Goal: Transaction & Acquisition: Purchase product/service

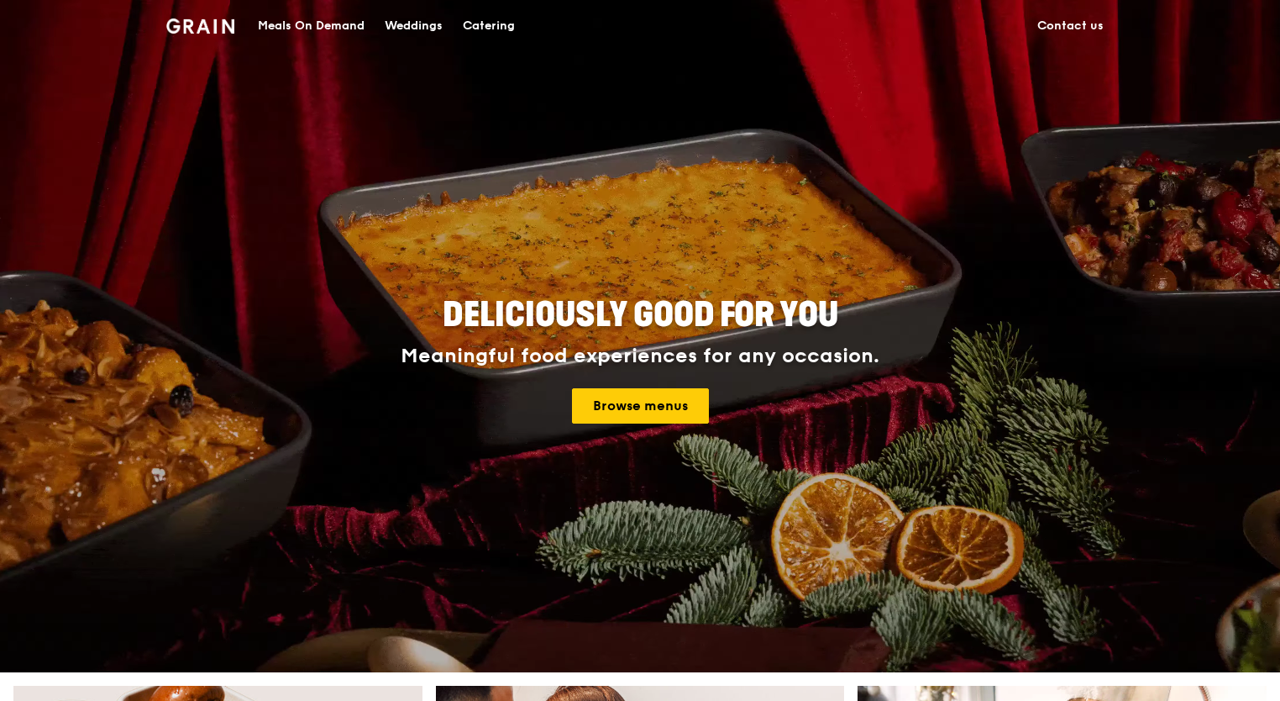
click at [289, 506] on div "Deliciously good for you Meaningful food experiences for any occasion. Browse m…" at bounding box center [640, 361] width 941 height 622
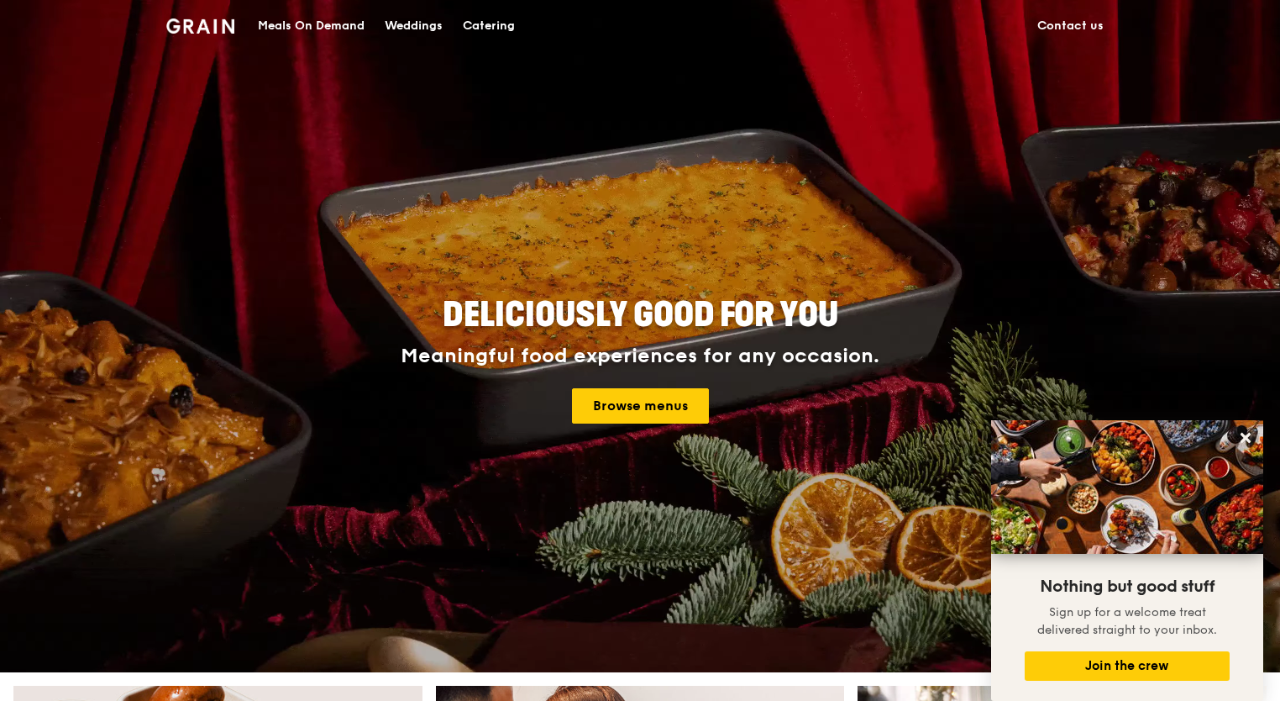
click at [274, 30] on div "Meals On Demand" at bounding box center [311, 26] width 107 height 50
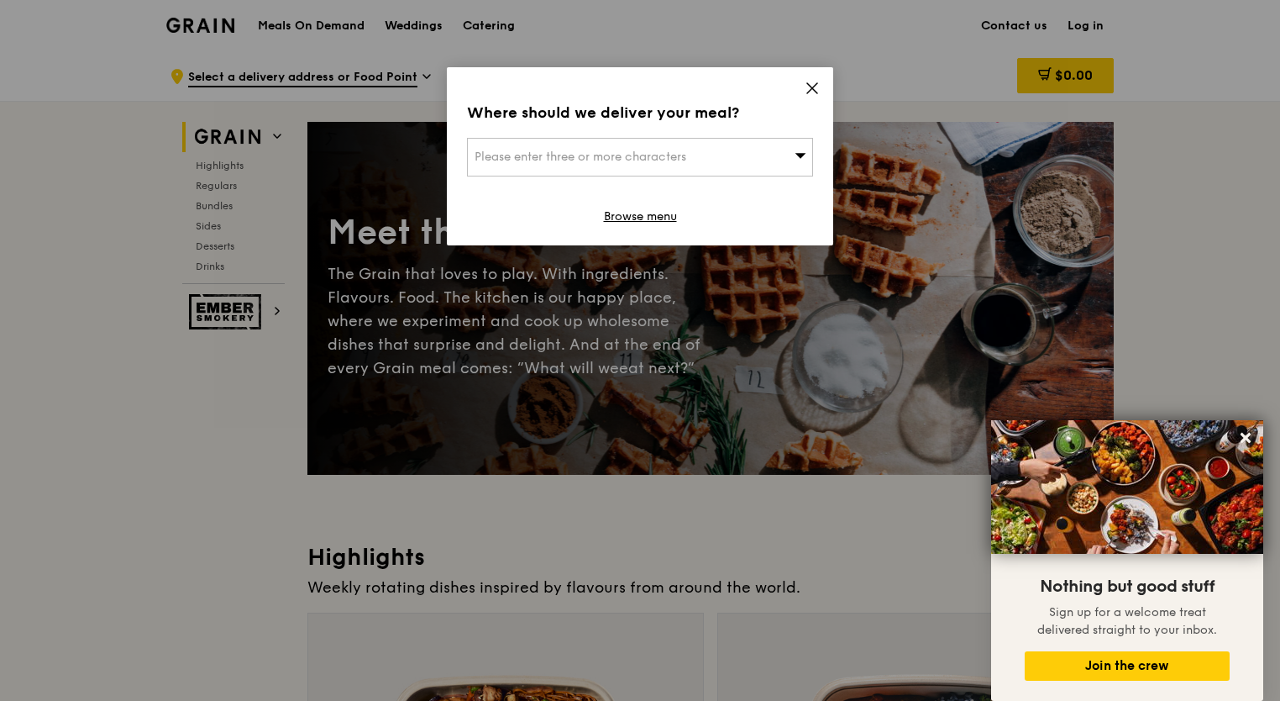
click at [810, 85] on icon at bounding box center [812, 88] width 10 height 10
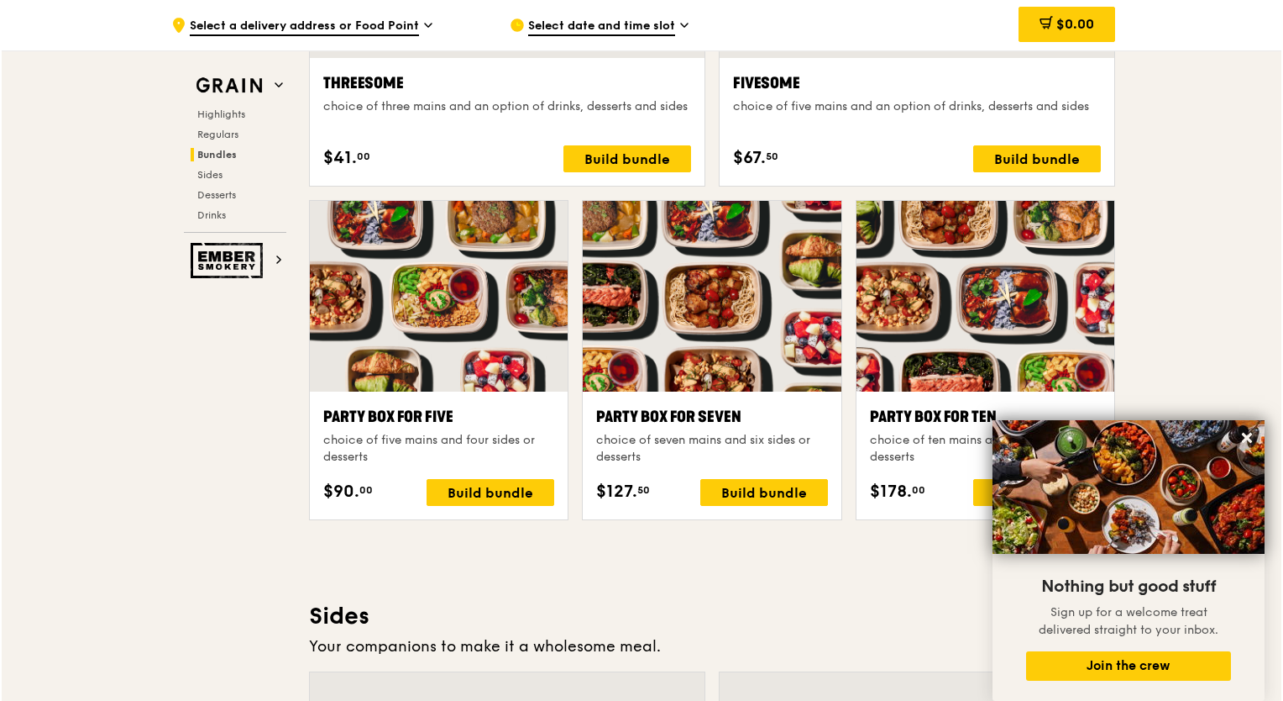
scroll to position [3193, 0]
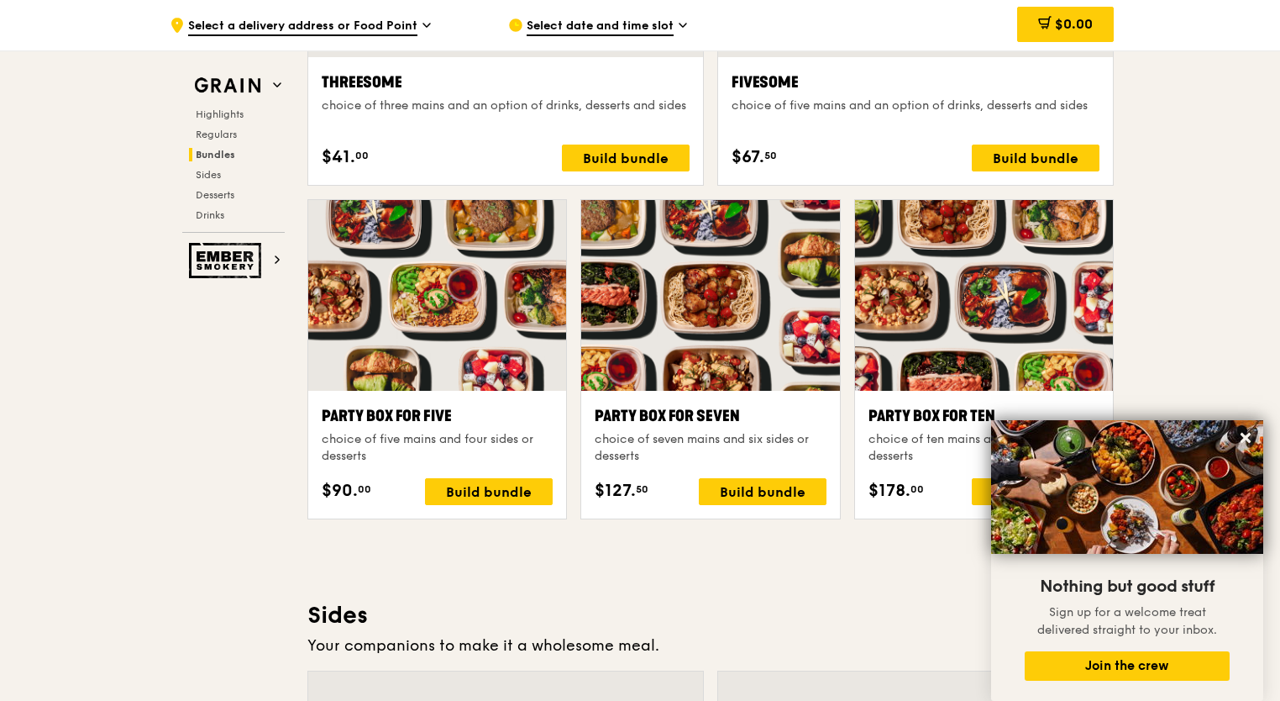
click at [763, 415] on div "Party Box for Seven" at bounding box center [710, 416] width 231 height 24
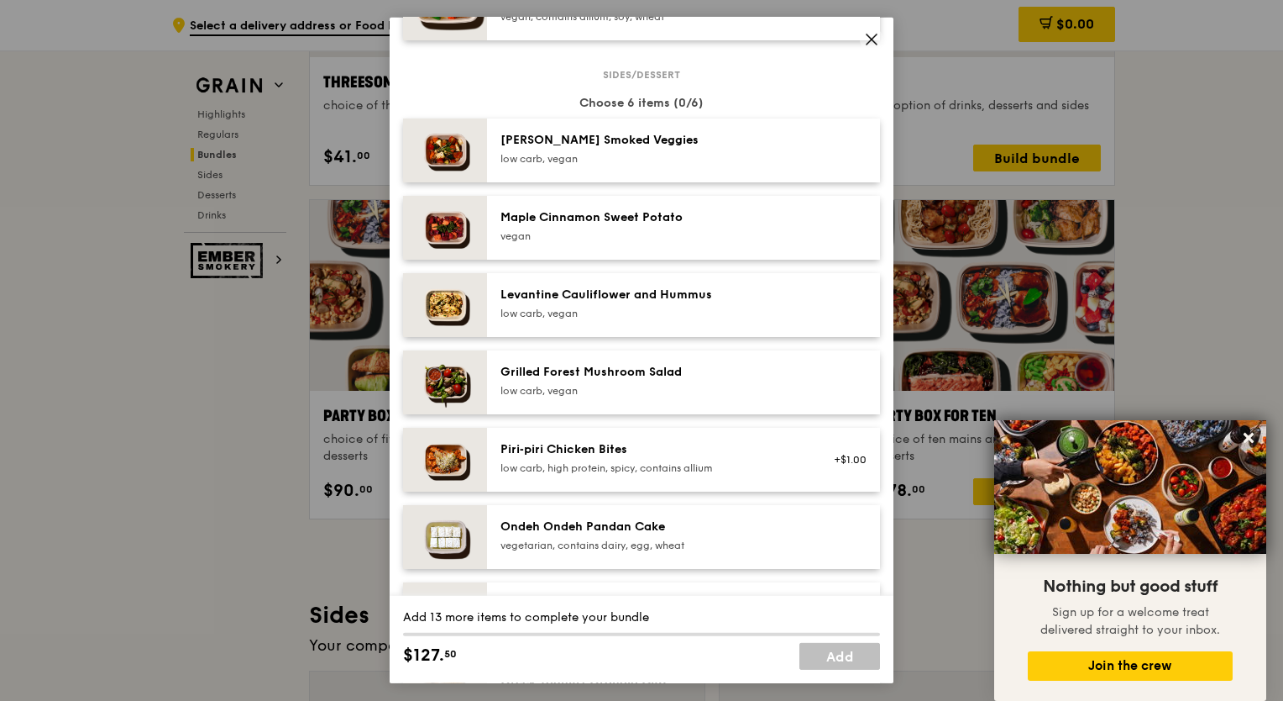
scroll to position [924, 0]
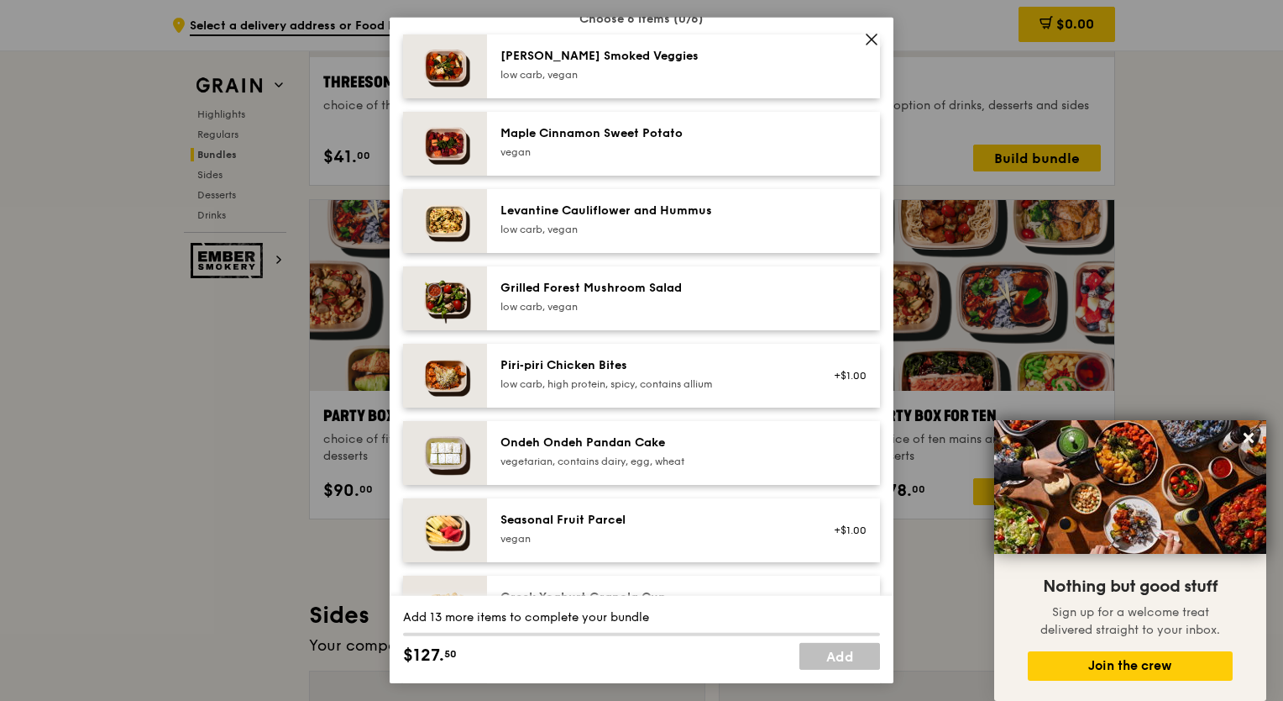
click at [868, 40] on icon at bounding box center [871, 39] width 15 height 15
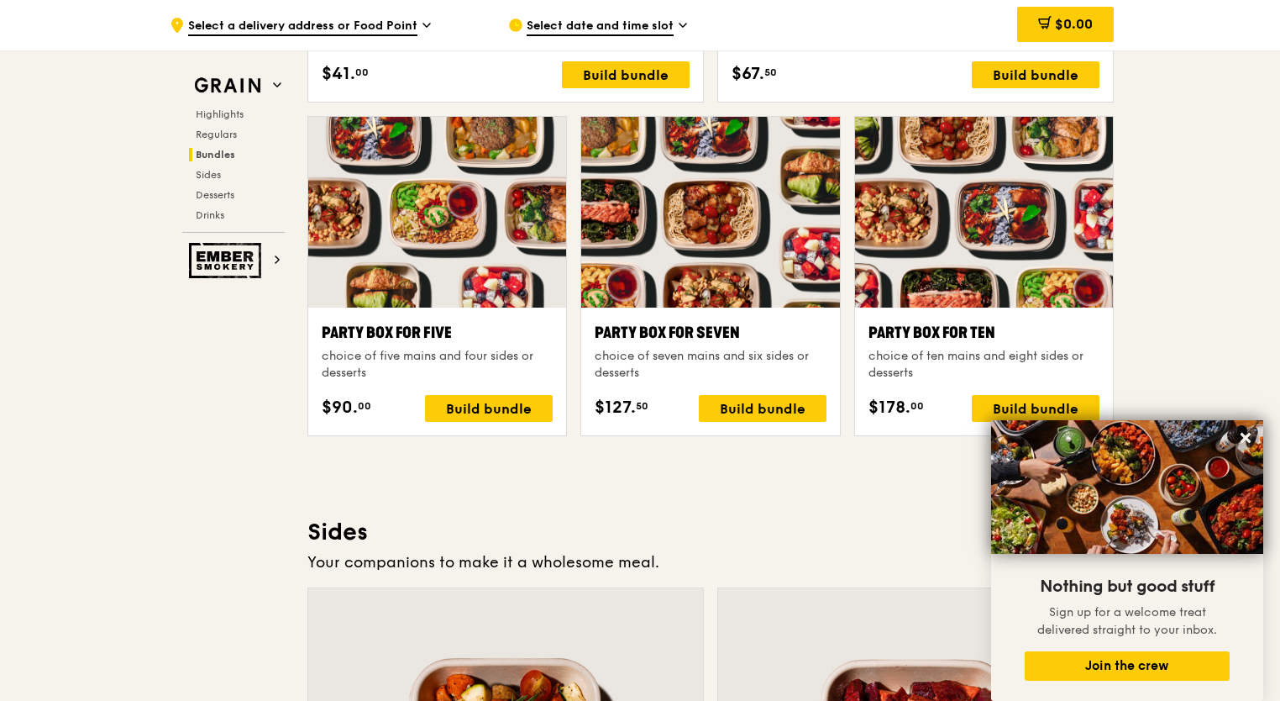
scroll to position [3024, 0]
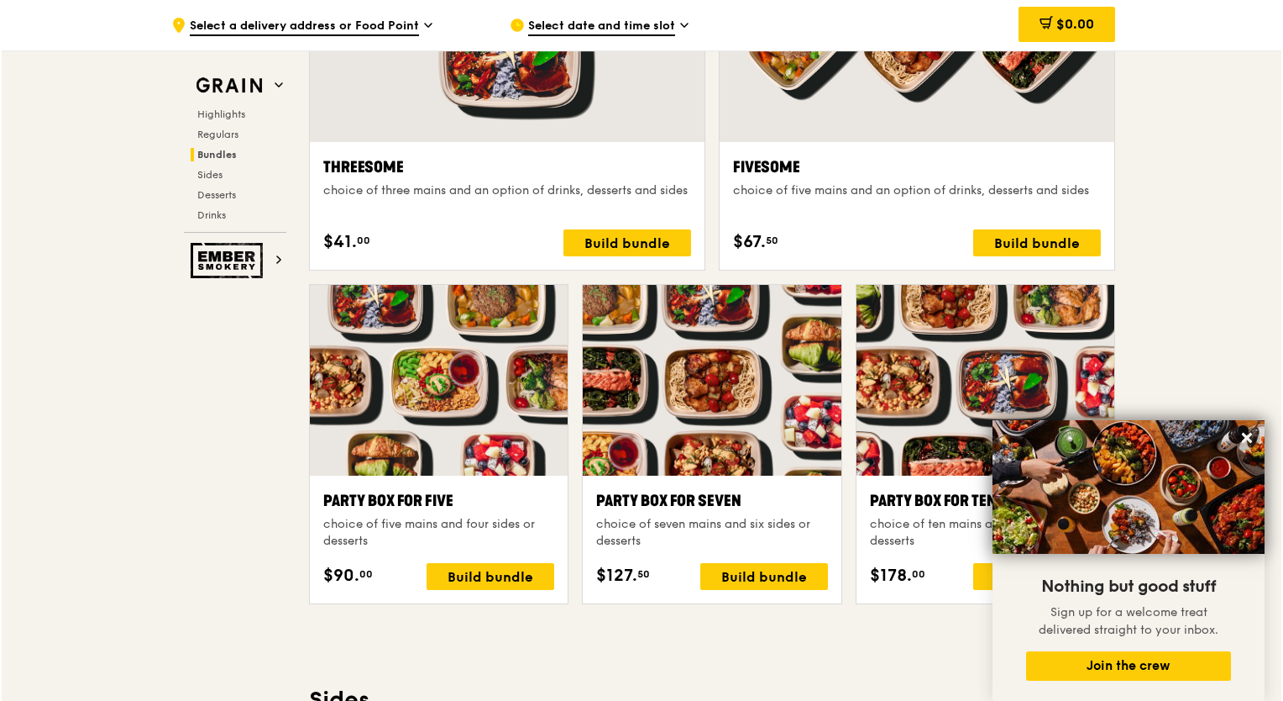
scroll to position [3276, 0]
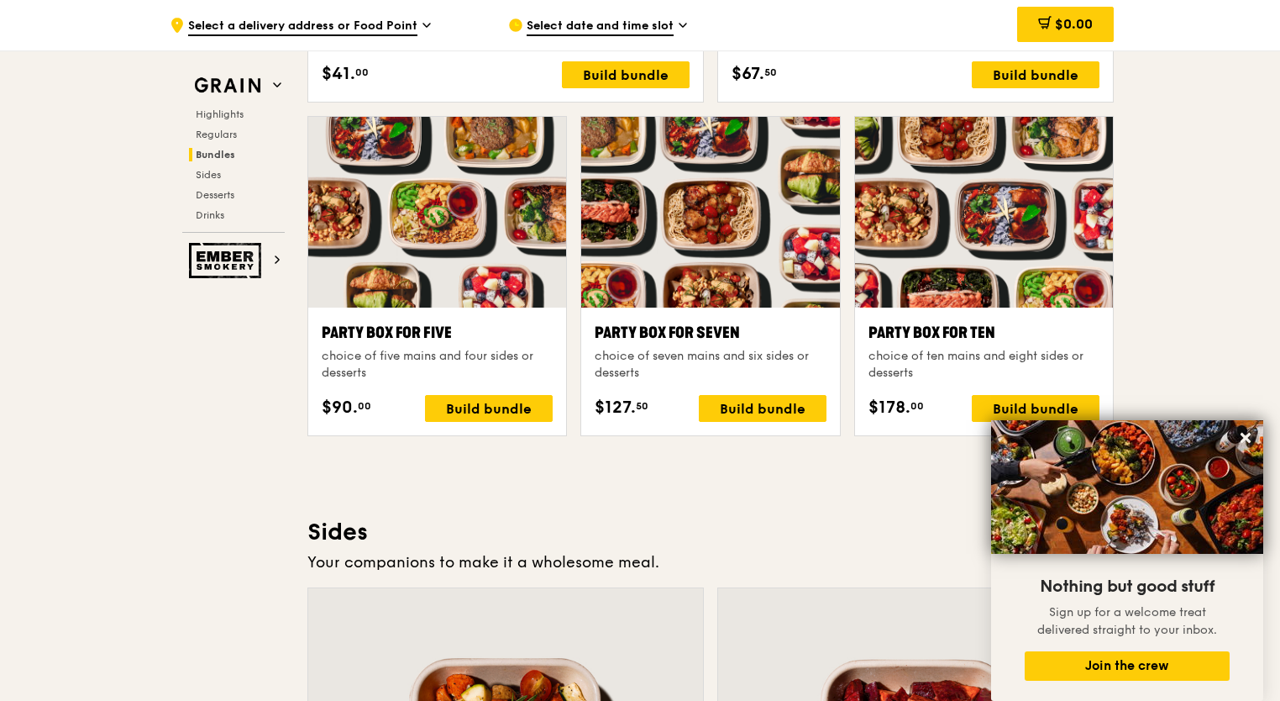
click at [746, 331] on div "Party Box for Seven" at bounding box center [710, 333] width 231 height 24
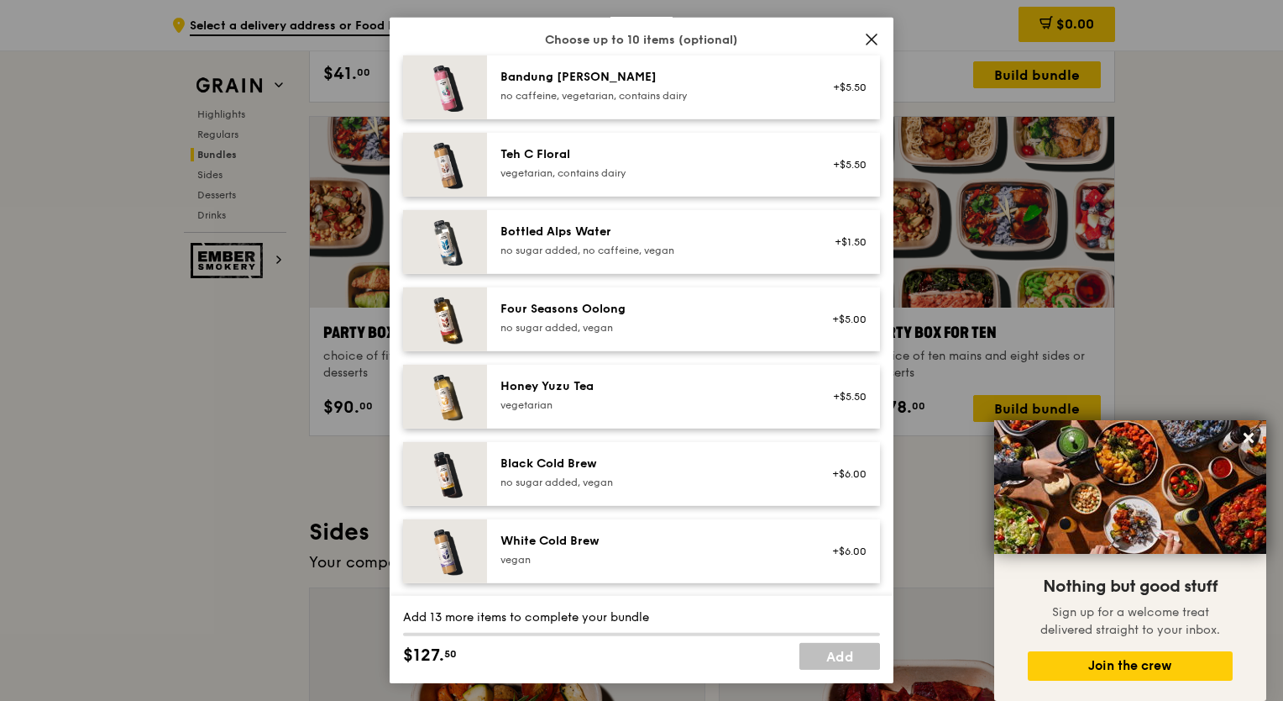
scroll to position [1677, 0]
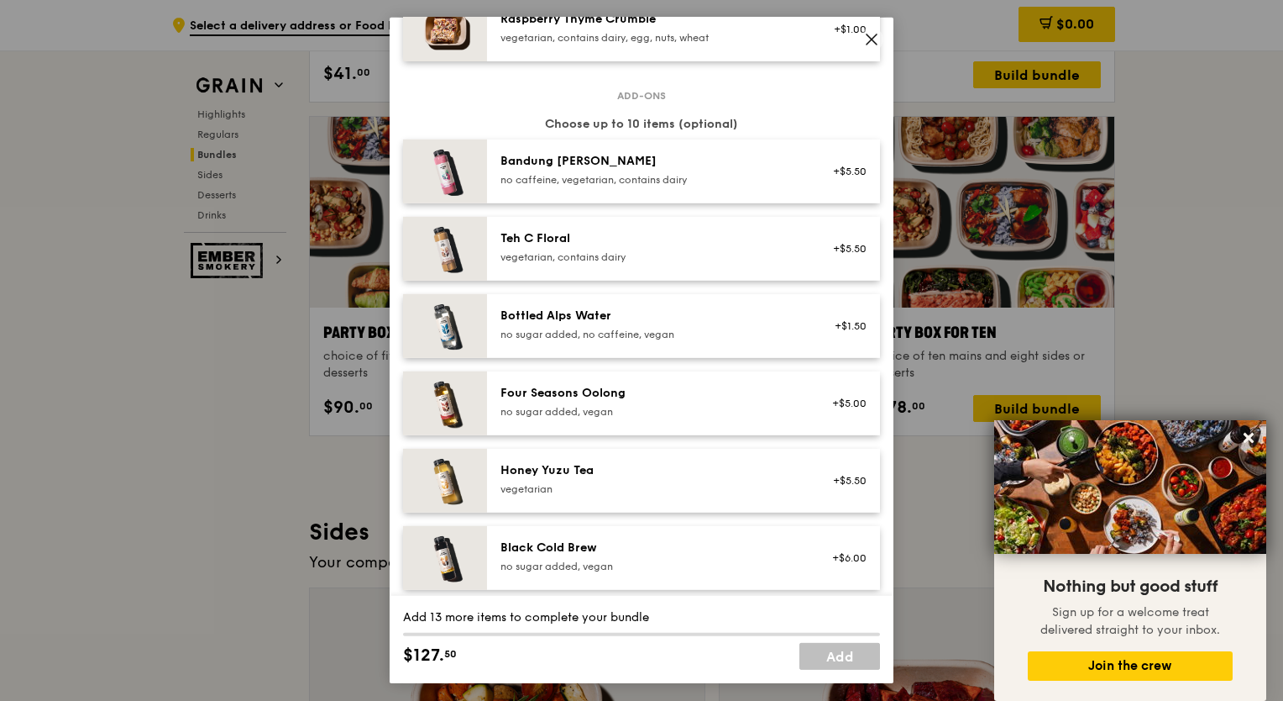
click at [877, 30] on span at bounding box center [872, 40] width 24 height 24
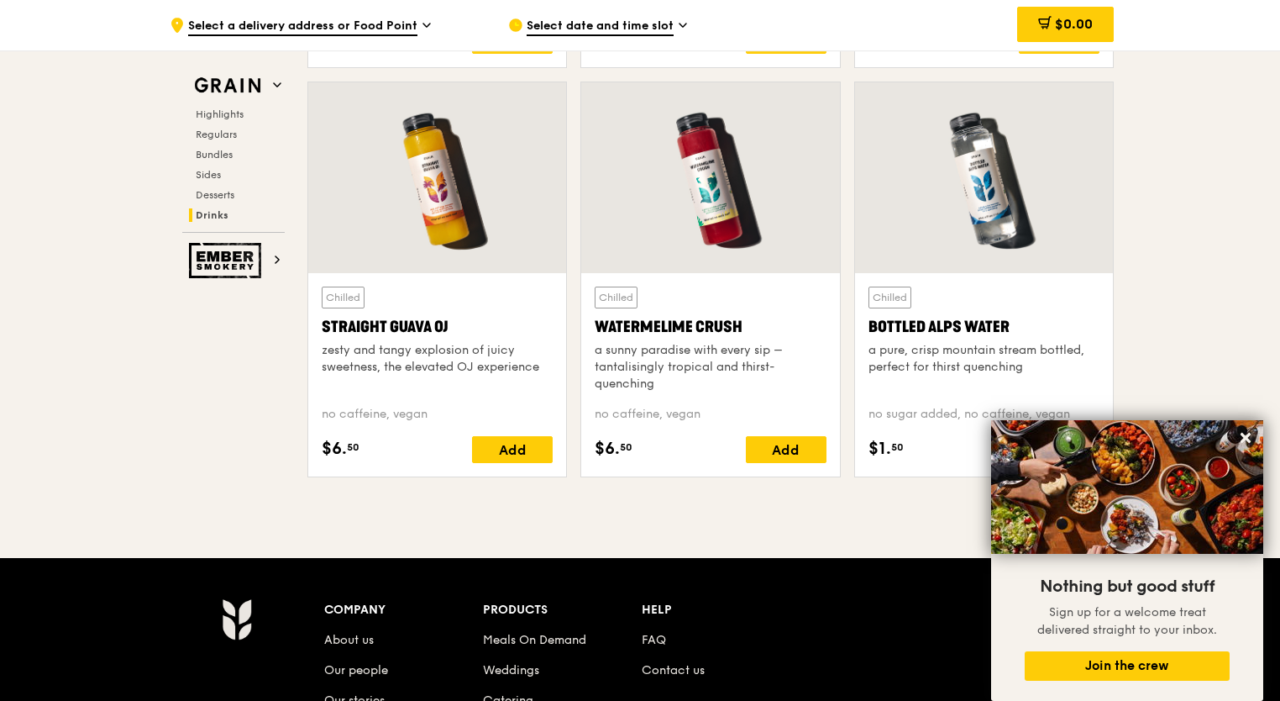
scroll to position [6552, 0]
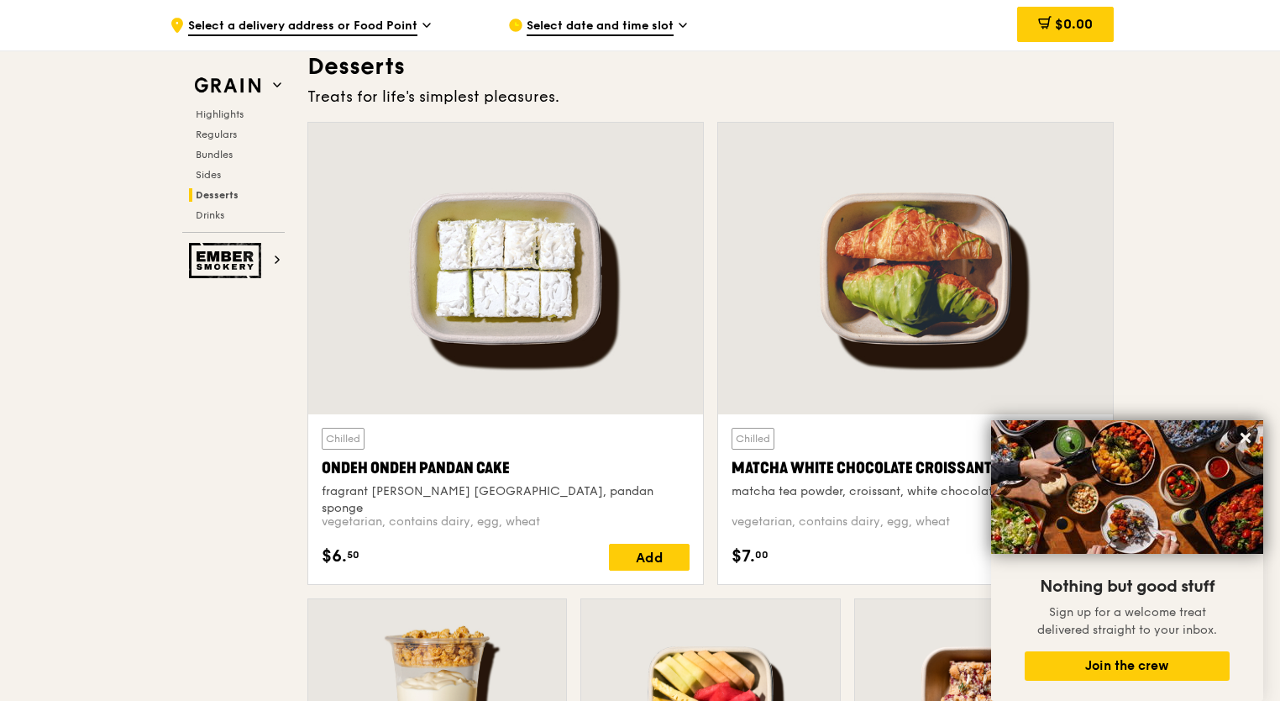
scroll to position [4368, 0]
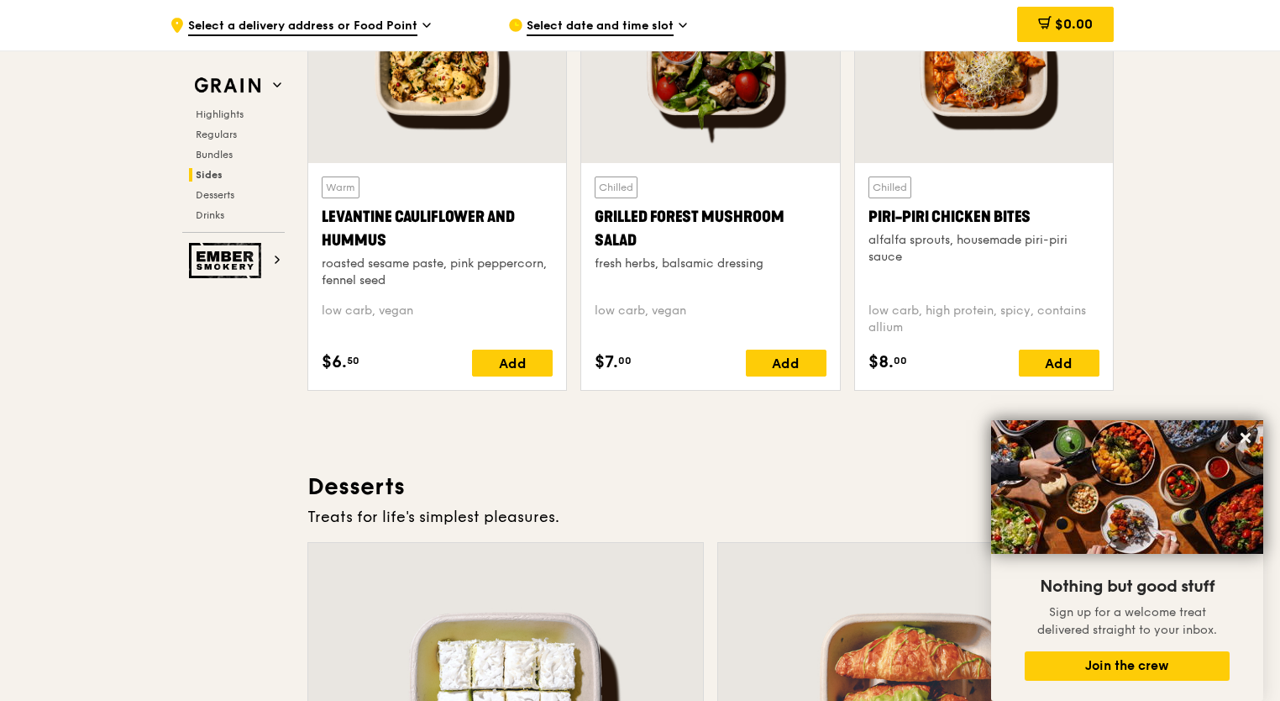
click at [410, 29] on span "Select a delivery address or Food Point" at bounding box center [302, 27] width 229 height 18
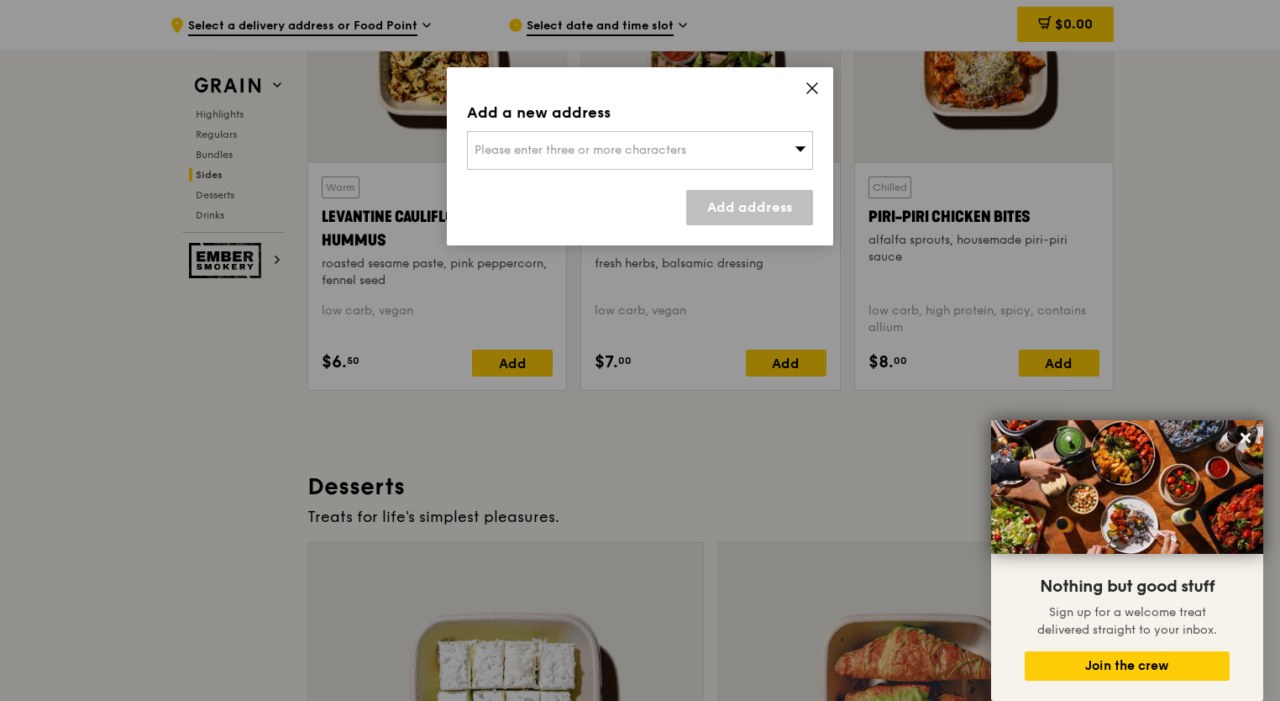
click at [539, 141] on div "Please enter three or more characters" at bounding box center [640, 150] width 346 height 39
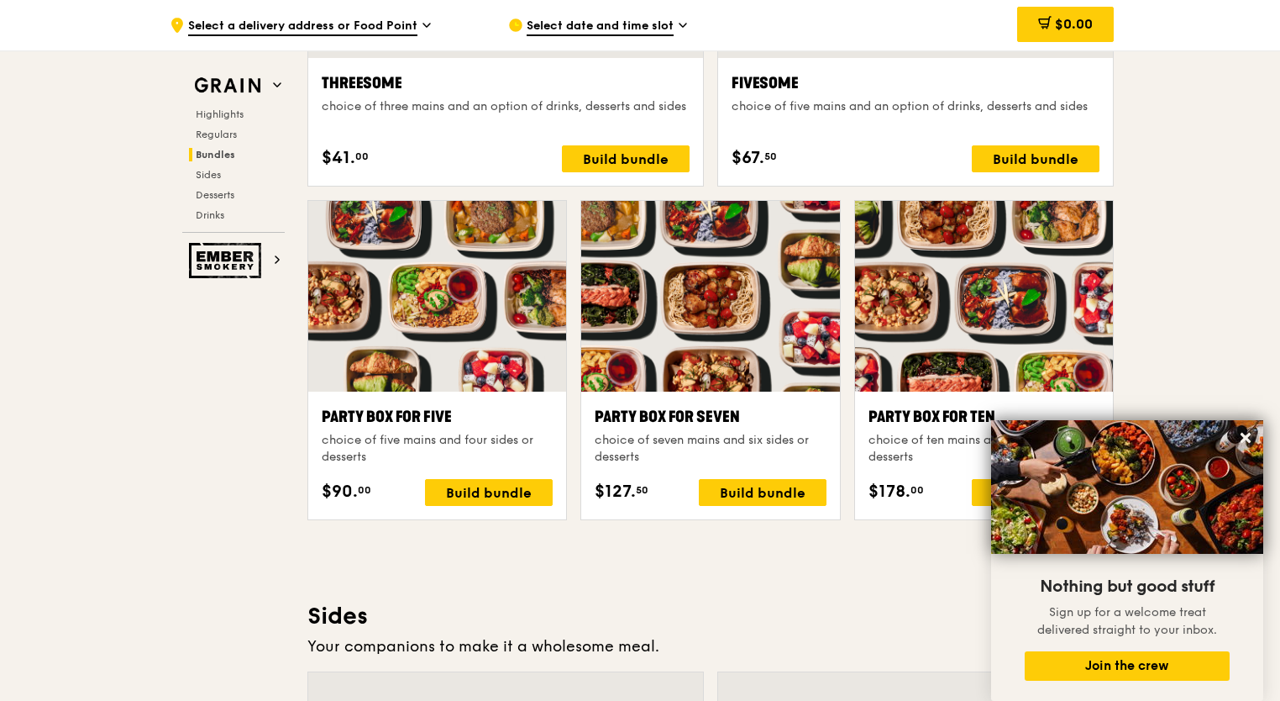
scroll to position [3108, 0]
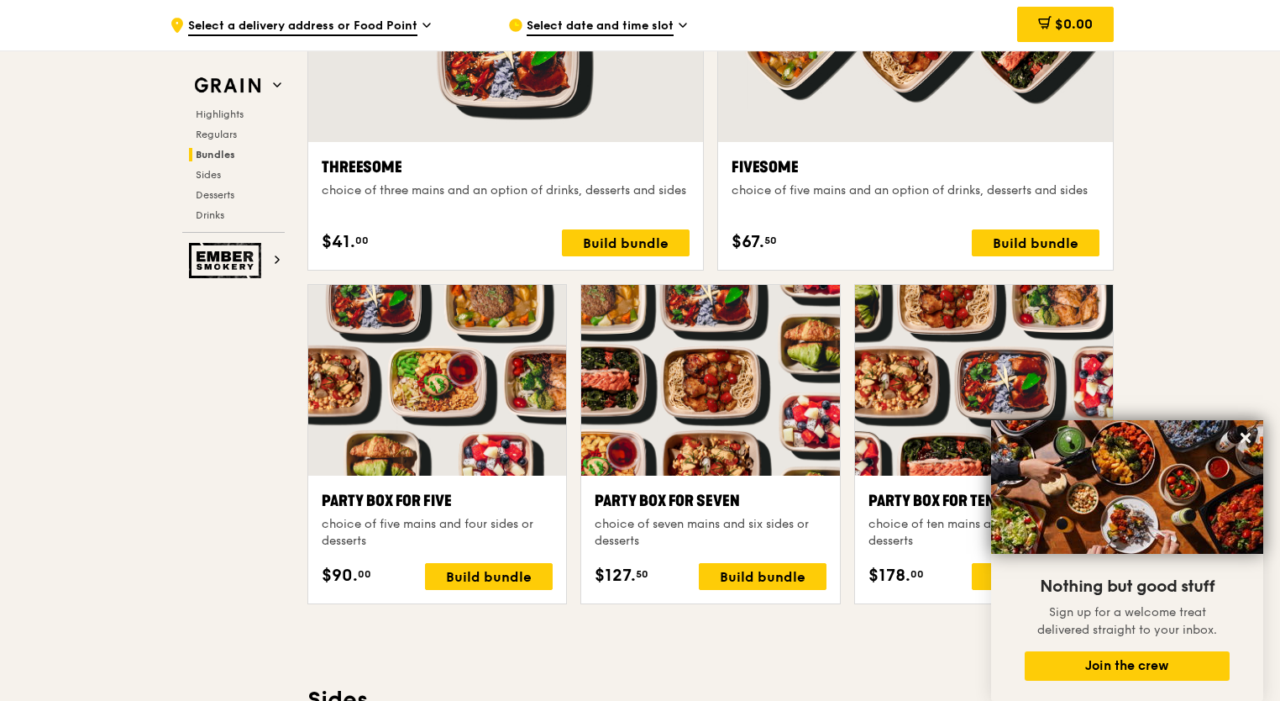
click at [746, 591] on div "Party Box for Seven choice of seven mains and six sides or desserts $127. 50 Bu…" at bounding box center [710, 539] width 258 height 128
click at [749, 577] on div "Build bundle" at bounding box center [763, 576] width 128 height 27
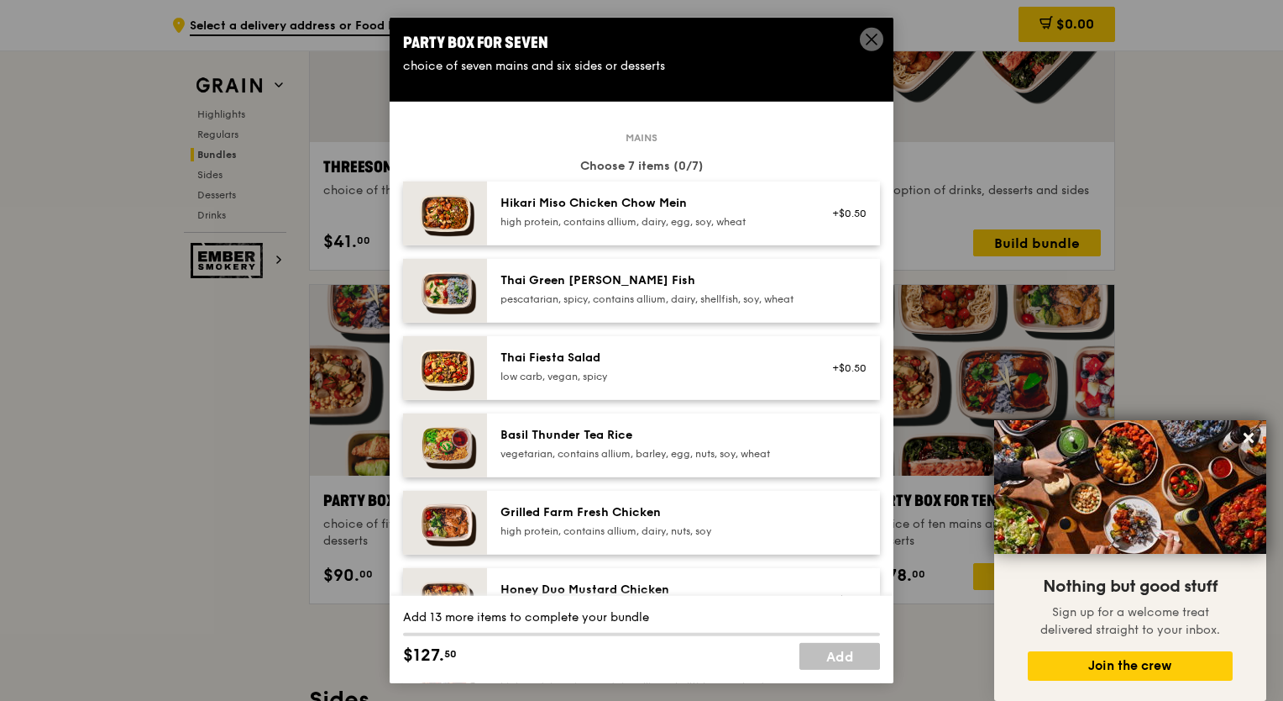
click at [713, 217] on div "high protein, contains allium, dairy, egg, soy, wheat" at bounding box center [652, 221] width 302 height 13
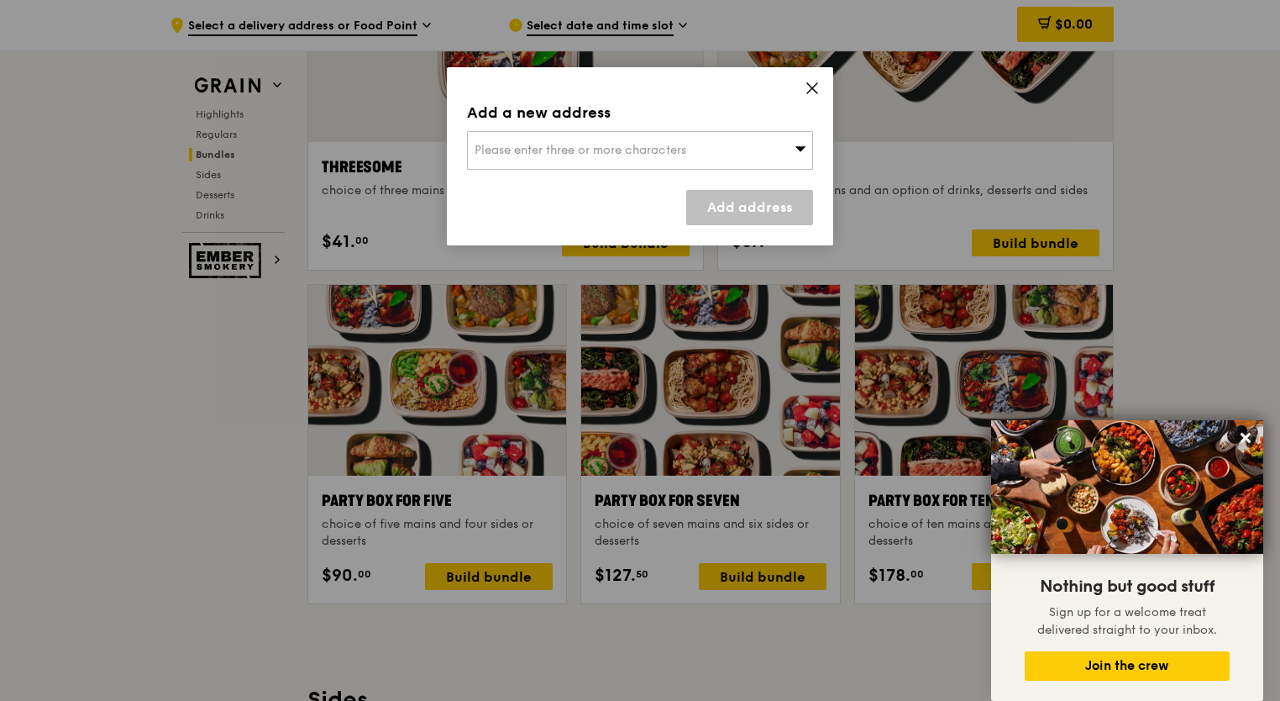
click at [757, 152] on div "Please enter three or more characters" at bounding box center [640, 150] width 346 height 39
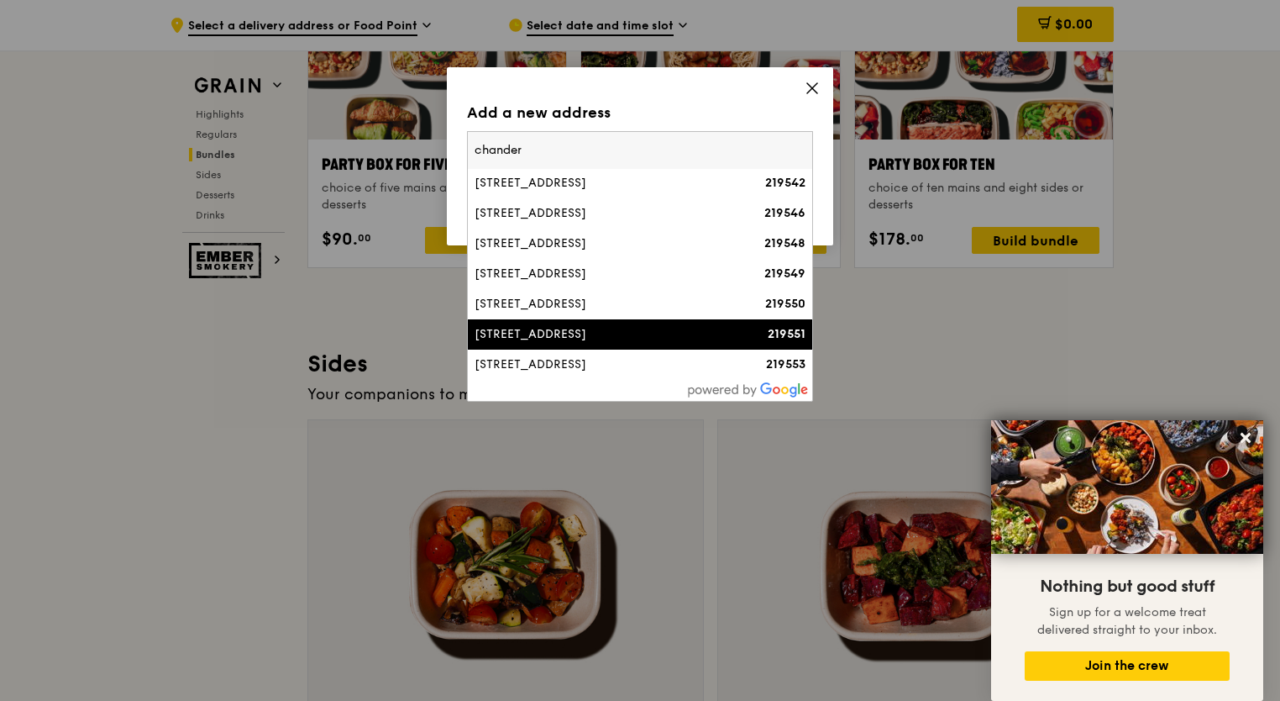
scroll to position [3696, 0]
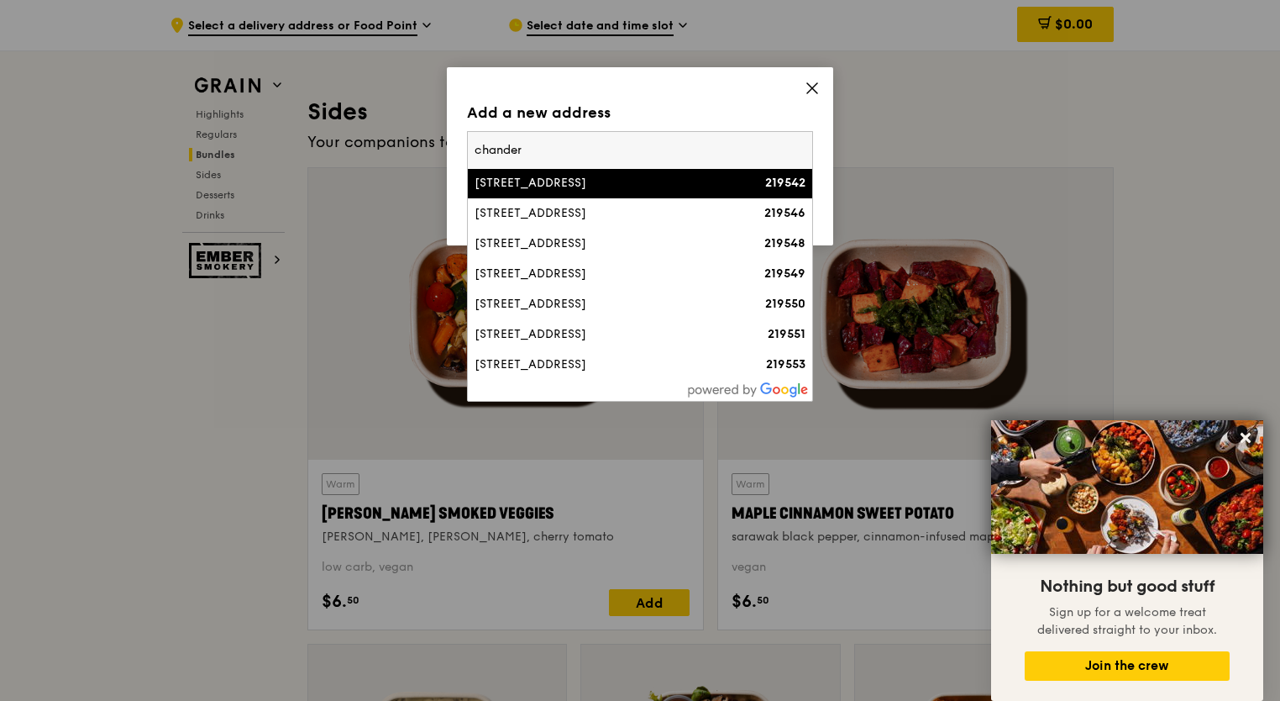
drag, startPoint x: 601, startPoint y: 146, endPoint x: 472, endPoint y: 139, distance: 128.7
click at [472, 139] on input "chander" at bounding box center [640, 150] width 344 height 37
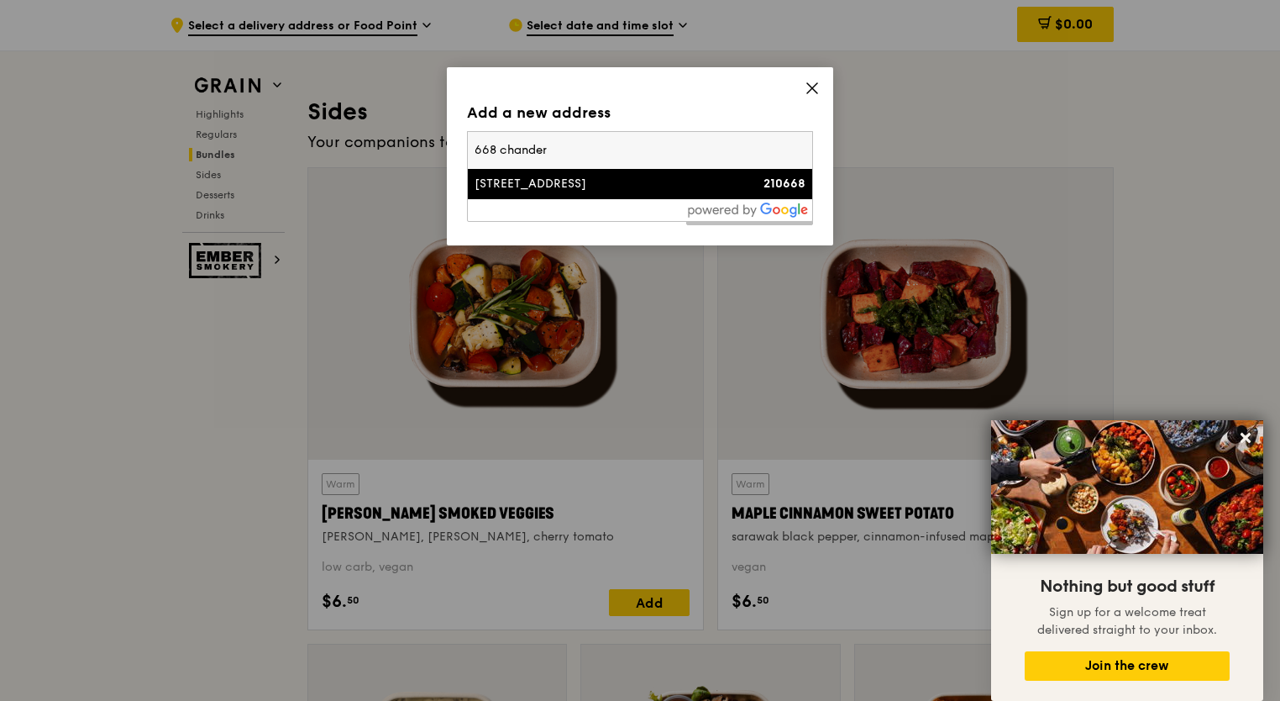
type input "668 chander"
click at [512, 176] on div "[STREET_ADDRESS]" at bounding box center [599, 184] width 249 height 17
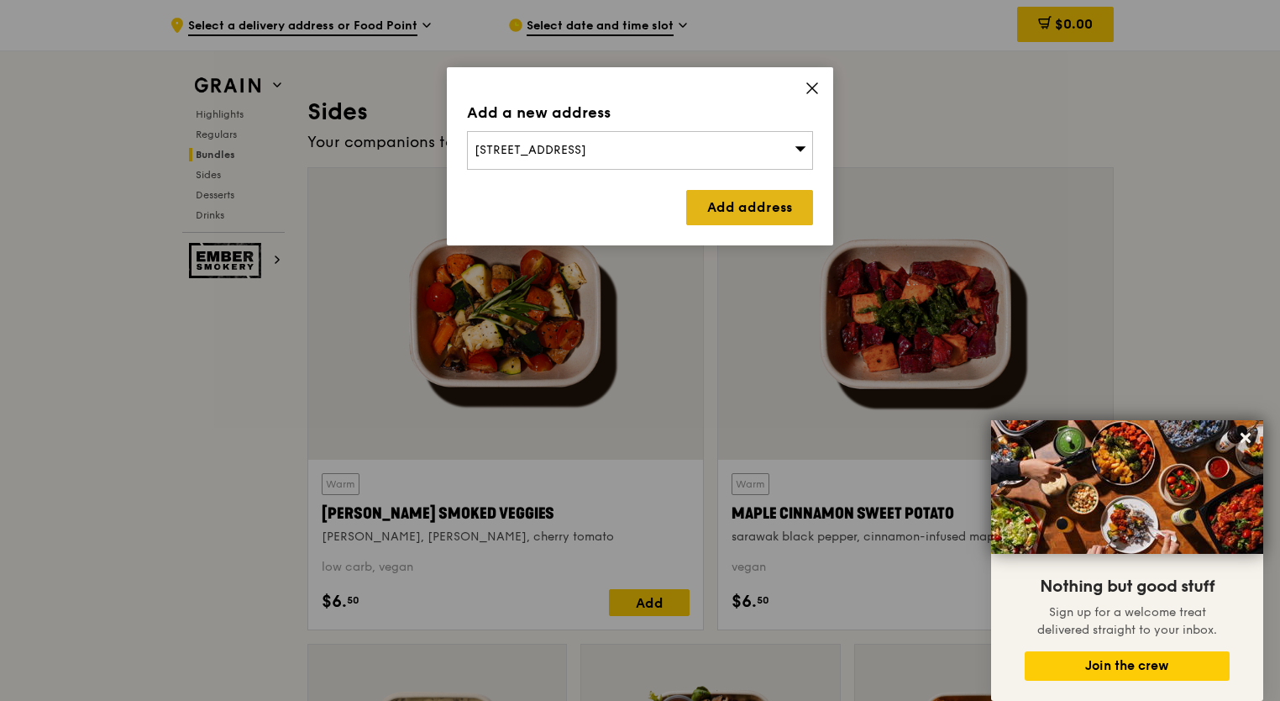
click at [699, 209] on link "Add address" at bounding box center [749, 207] width 127 height 35
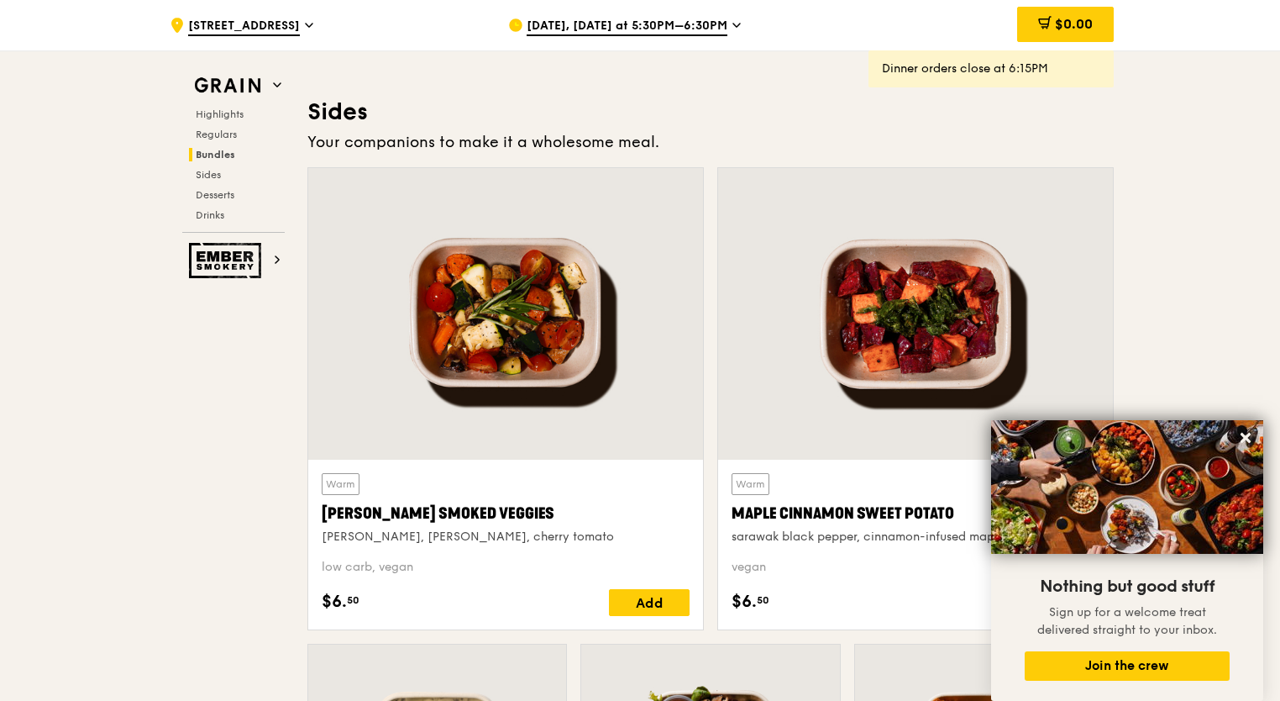
click at [683, 25] on span "[DATE], [DATE] at 5:30PM–6:30PM" at bounding box center [627, 27] width 201 height 18
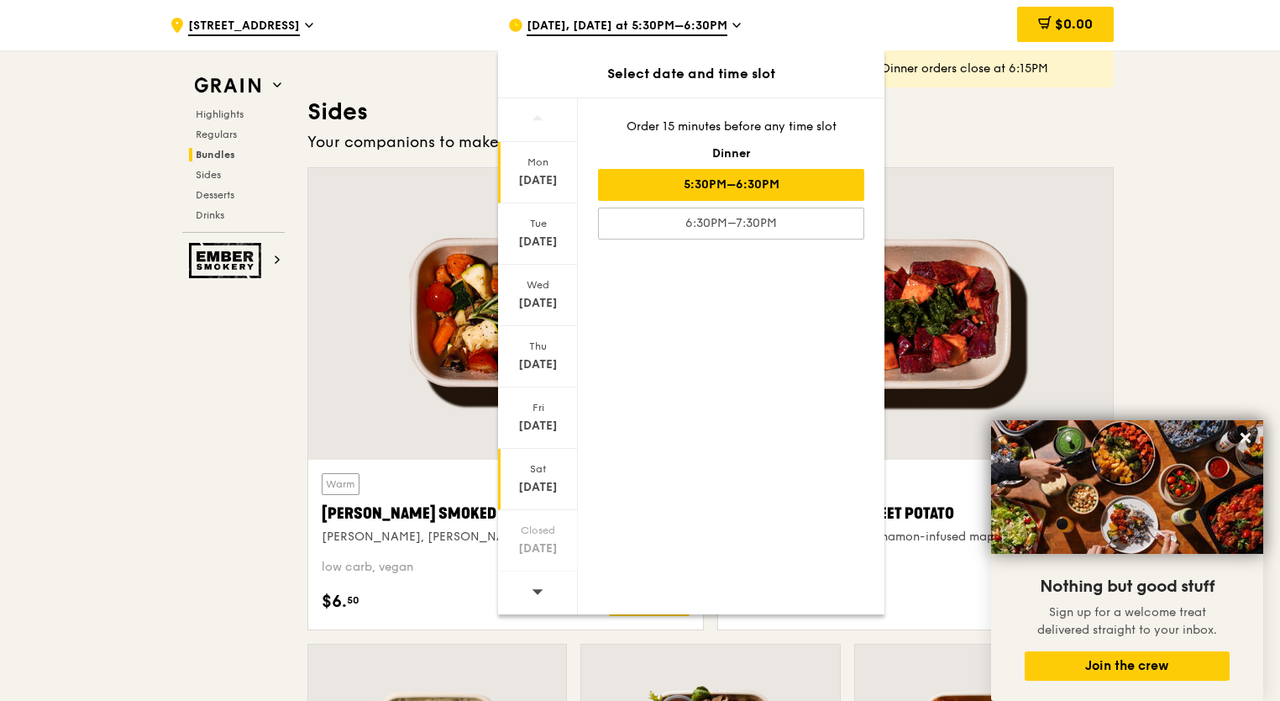
click at [534, 472] on div "Sat" at bounding box center [538, 468] width 75 height 13
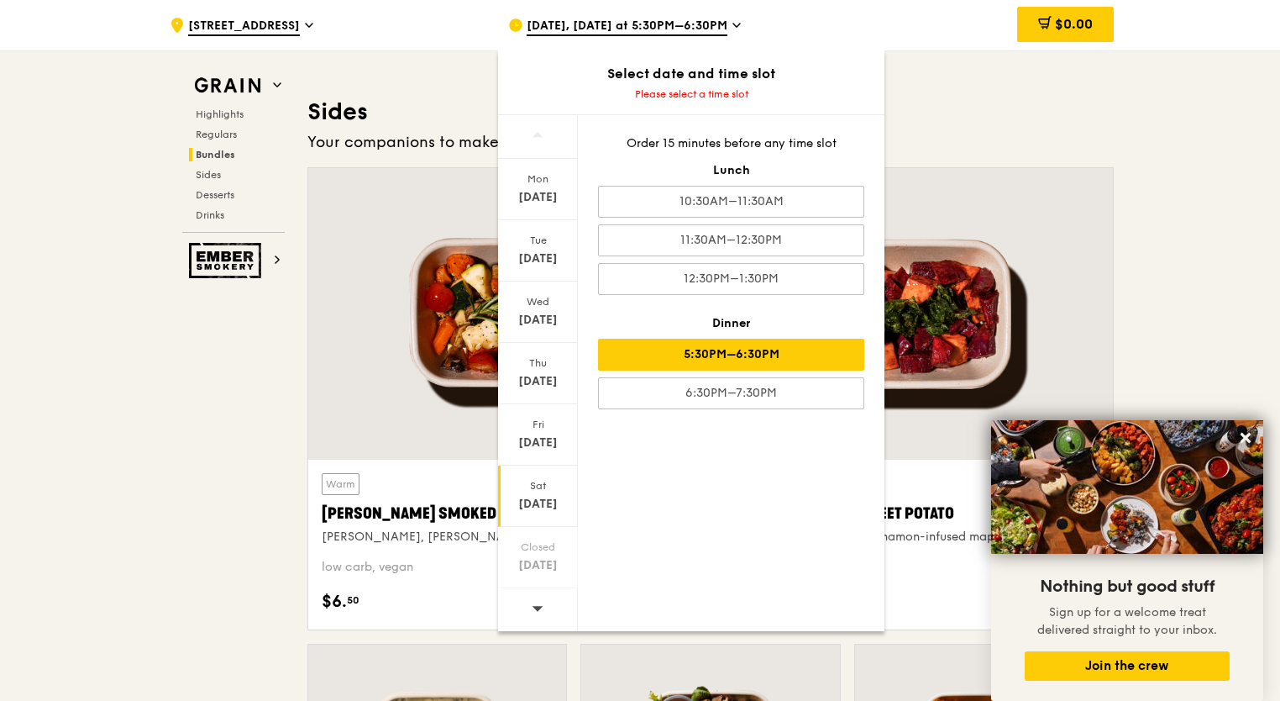
click at [746, 363] on div "5:30PM–6:30PM" at bounding box center [731, 355] width 266 height 32
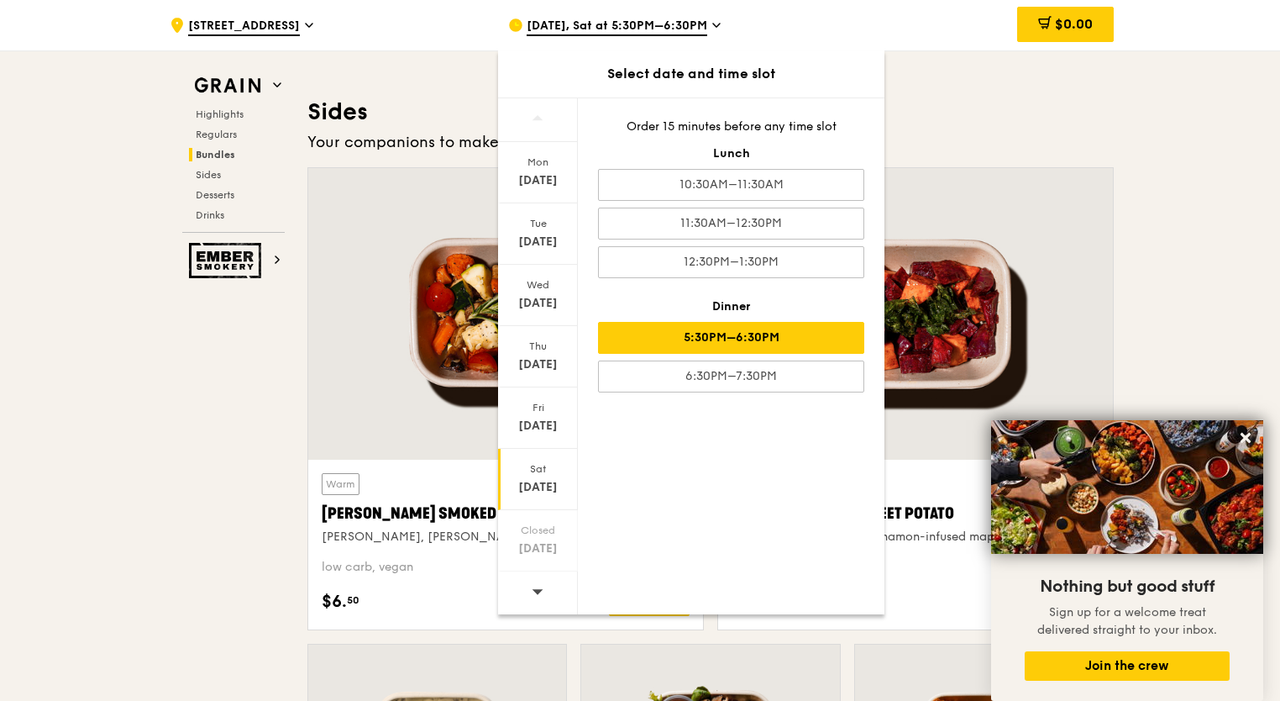
click at [1023, 143] on div "Your companions to make it a wholesome meal." at bounding box center [710, 142] width 806 height 24
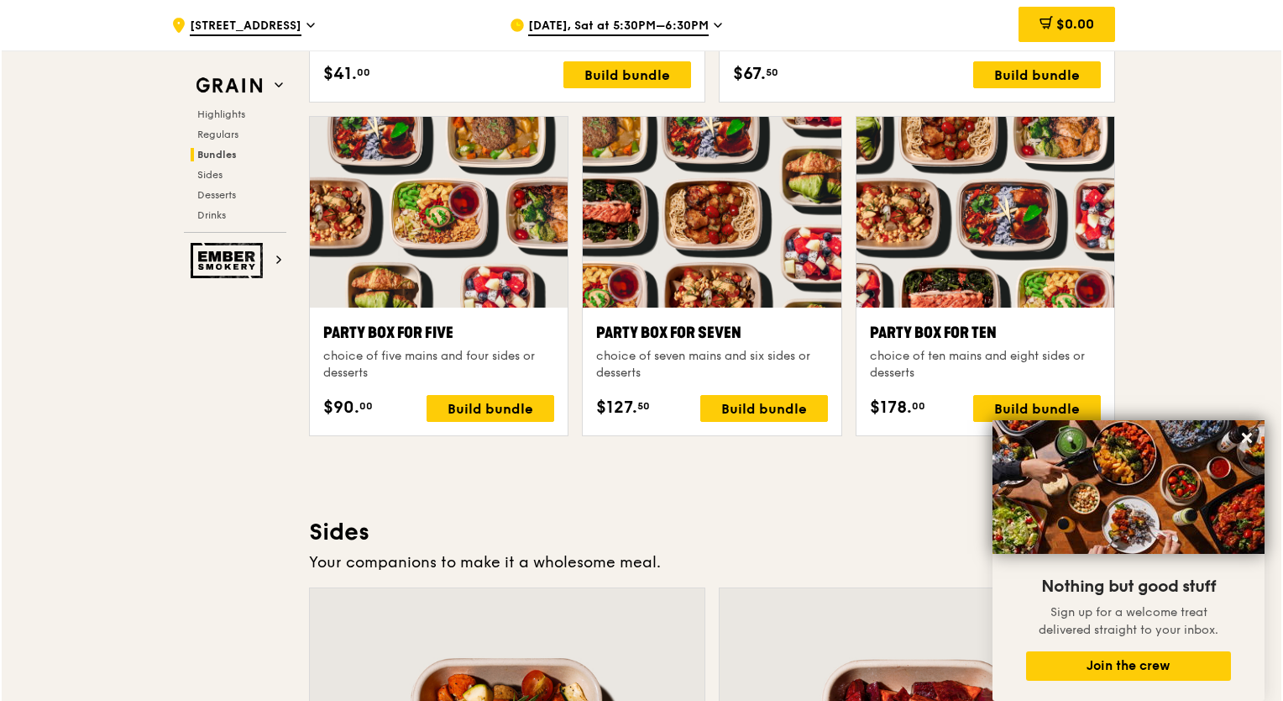
scroll to position [3192, 0]
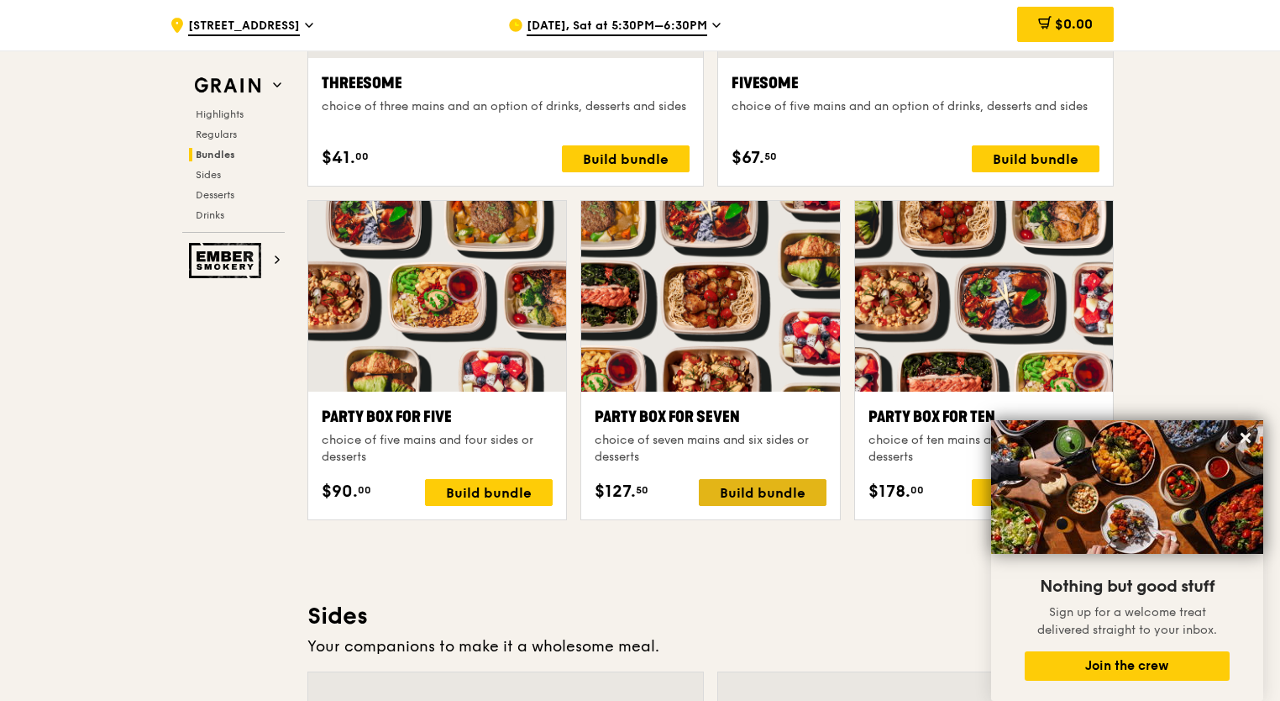
click at [766, 489] on div "Build bundle" at bounding box center [763, 492] width 128 height 27
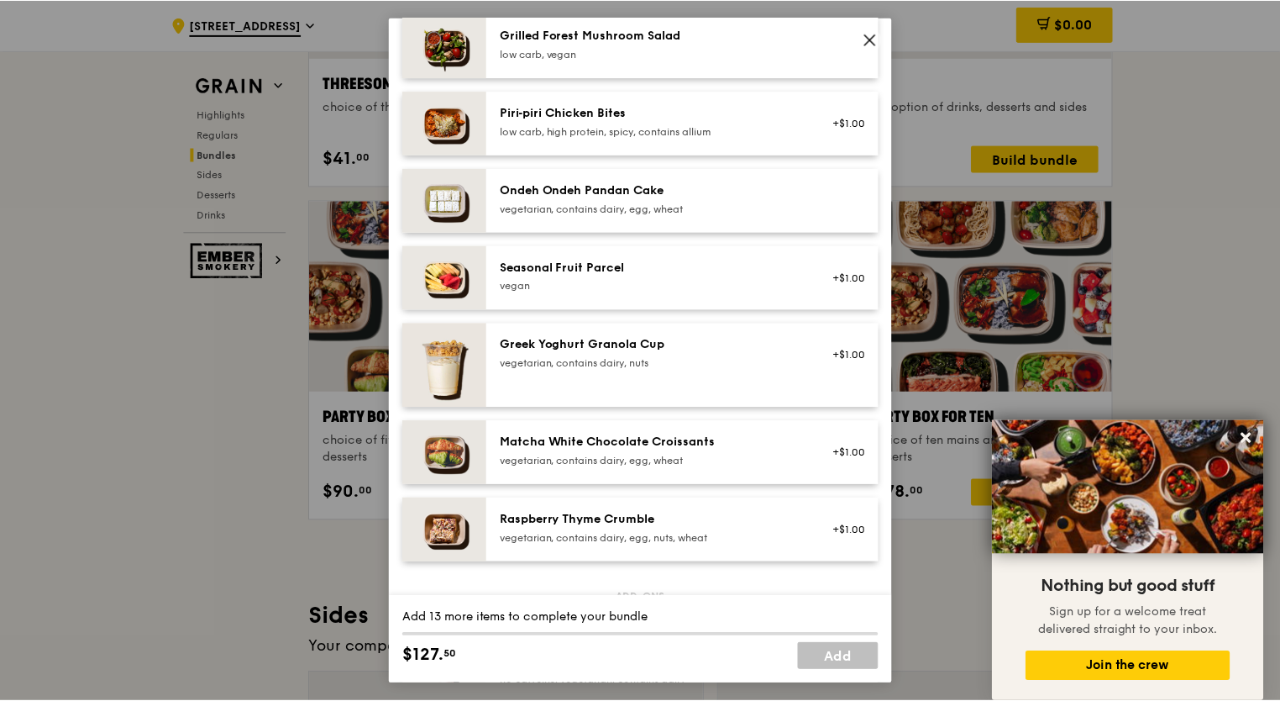
scroll to position [1008, 0]
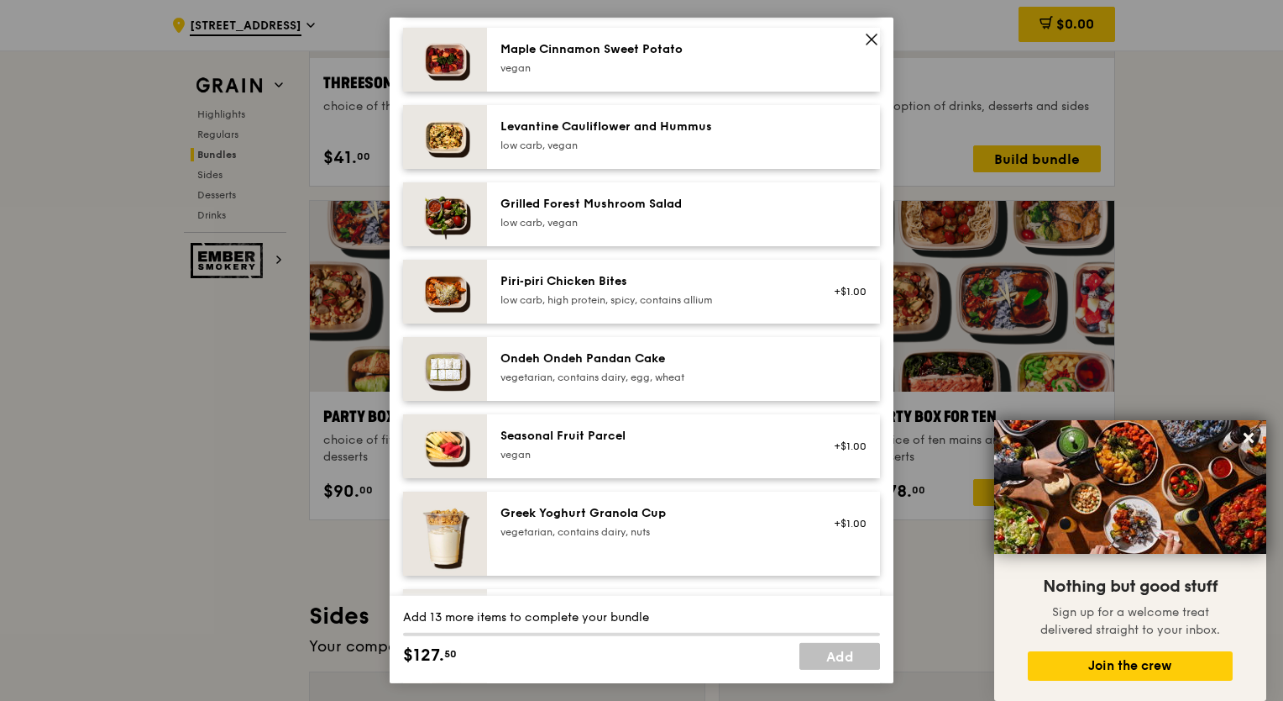
click at [867, 41] on icon at bounding box center [871, 39] width 15 height 15
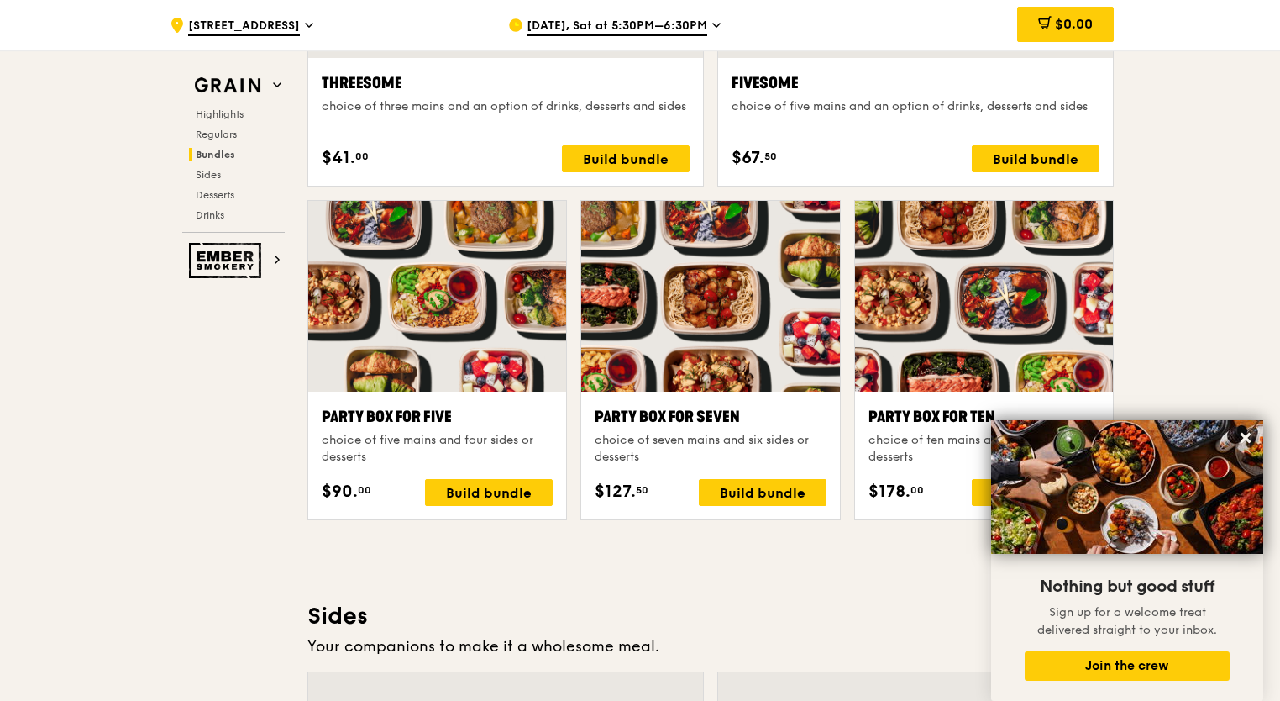
click at [195, 368] on div "Grain Highlights Regulars Bundles Sides Desserts Drinks Ember Smokery Meet the …" at bounding box center [639, 421] width 947 height 7025
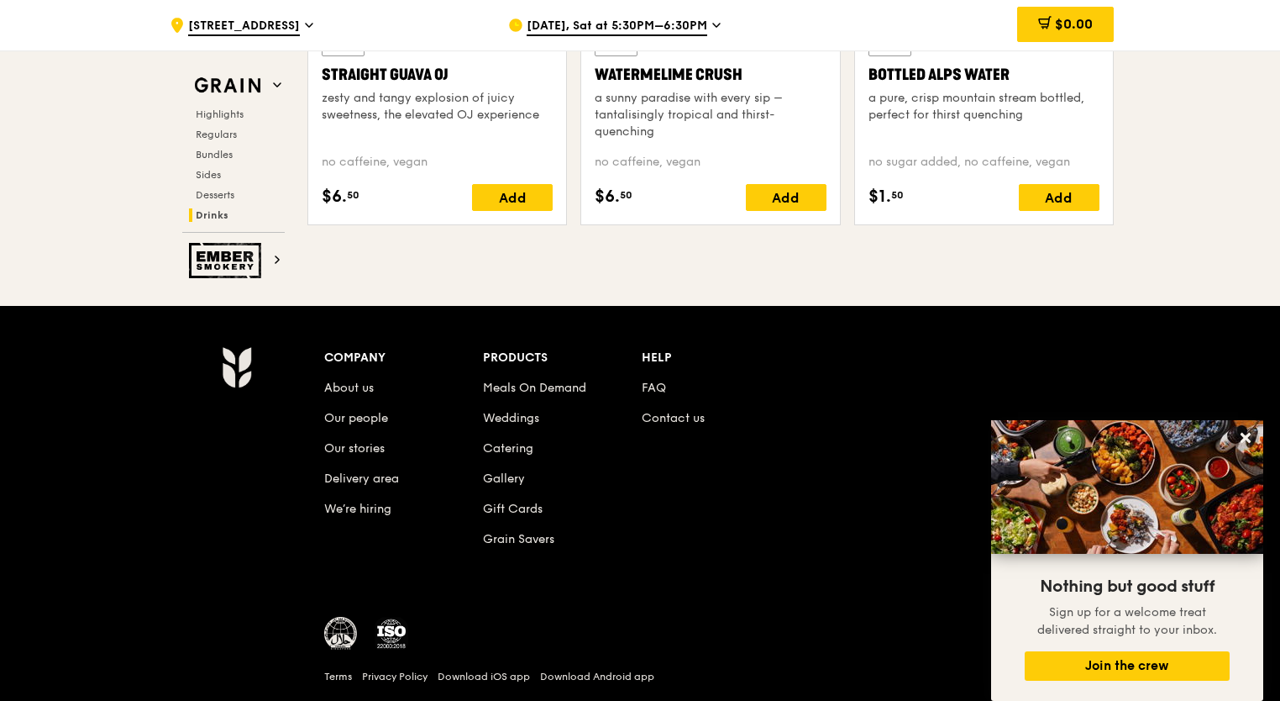
scroll to position [6955, 0]
